Goal: Task Accomplishment & Management: Use online tool/utility

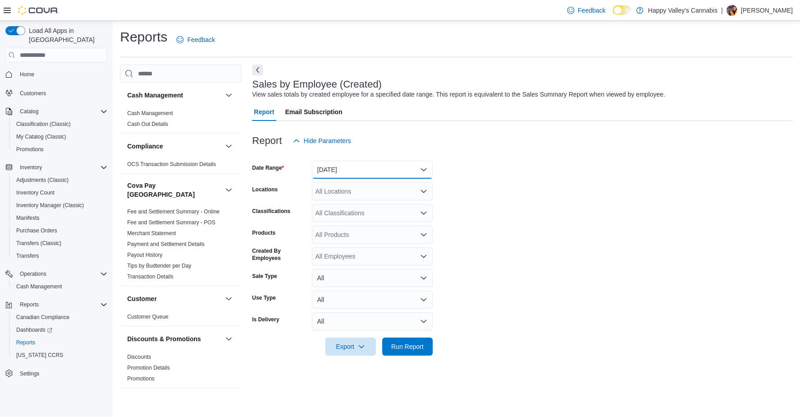
click at [393, 174] on button "[DATE]" at bounding box center [372, 170] width 121 height 18
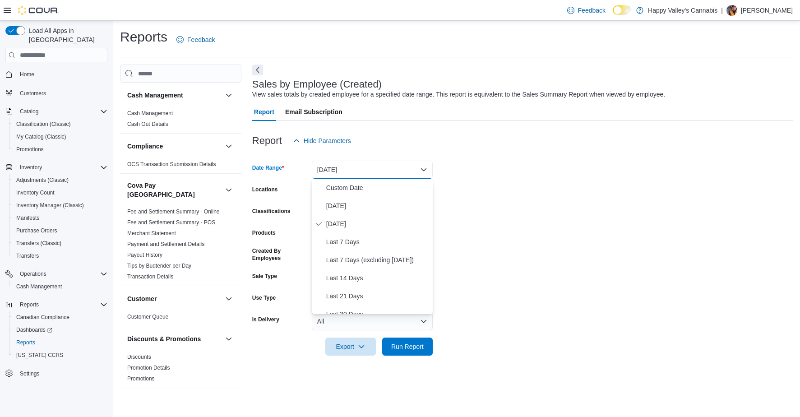
click at [460, 163] on form "Date Range [DATE] Locations All Locations Classifications All Classifications P…" at bounding box center [522, 253] width 540 height 206
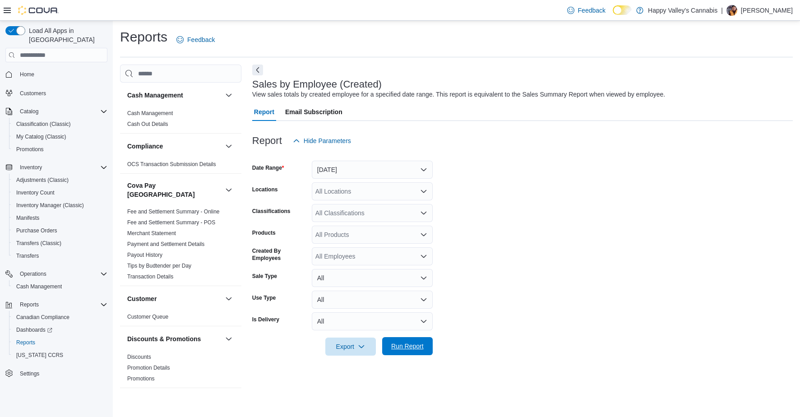
click at [407, 346] on span "Run Report" at bounding box center [407, 345] width 32 height 9
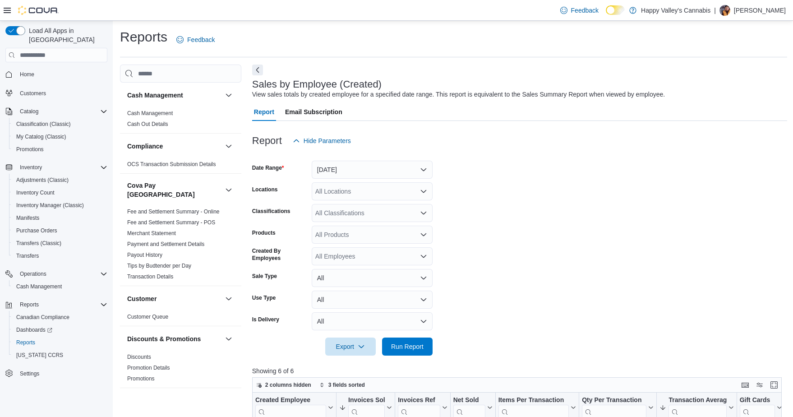
click at [772, 11] on p "[PERSON_NAME]" at bounding box center [760, 10] width 52 height 11
click at [740, 91] on span "Sign Out" at bounding box center [727, 88] width 24 height 9
